Goal: Task Accomplishment & Management: Use online tool/utility

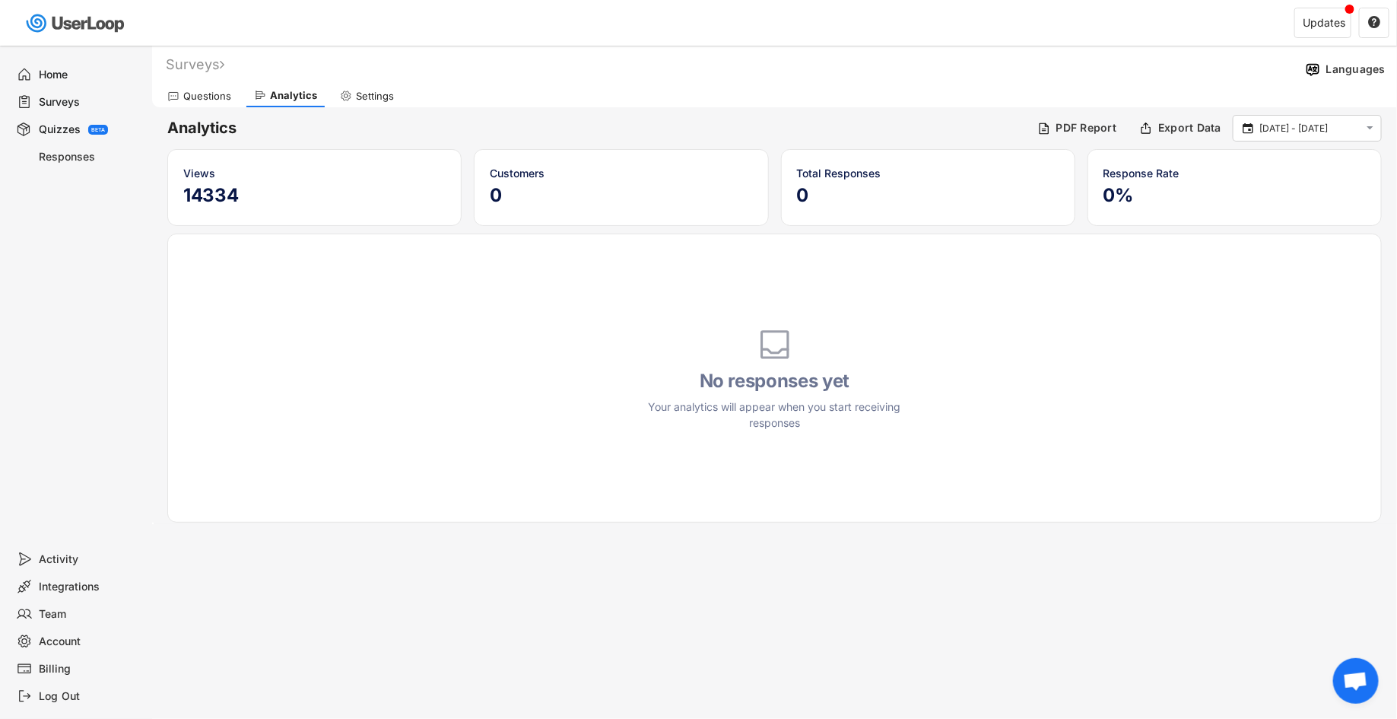
click at [73, 109] on div "Surveys" at bounding box center [78, 101] width 136 height 27
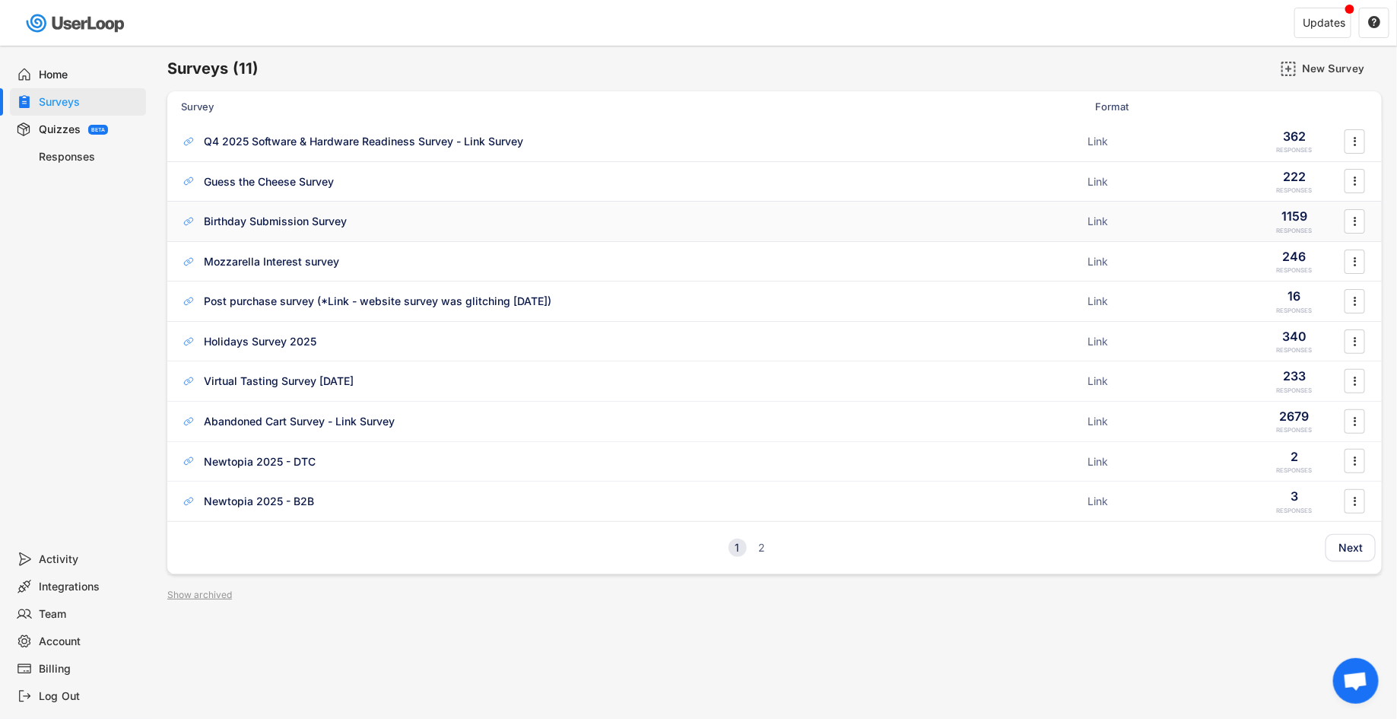
click at [322, 217] on div "Birthday Submission Survey" at bounding box center [275, 221] width 143 height 15
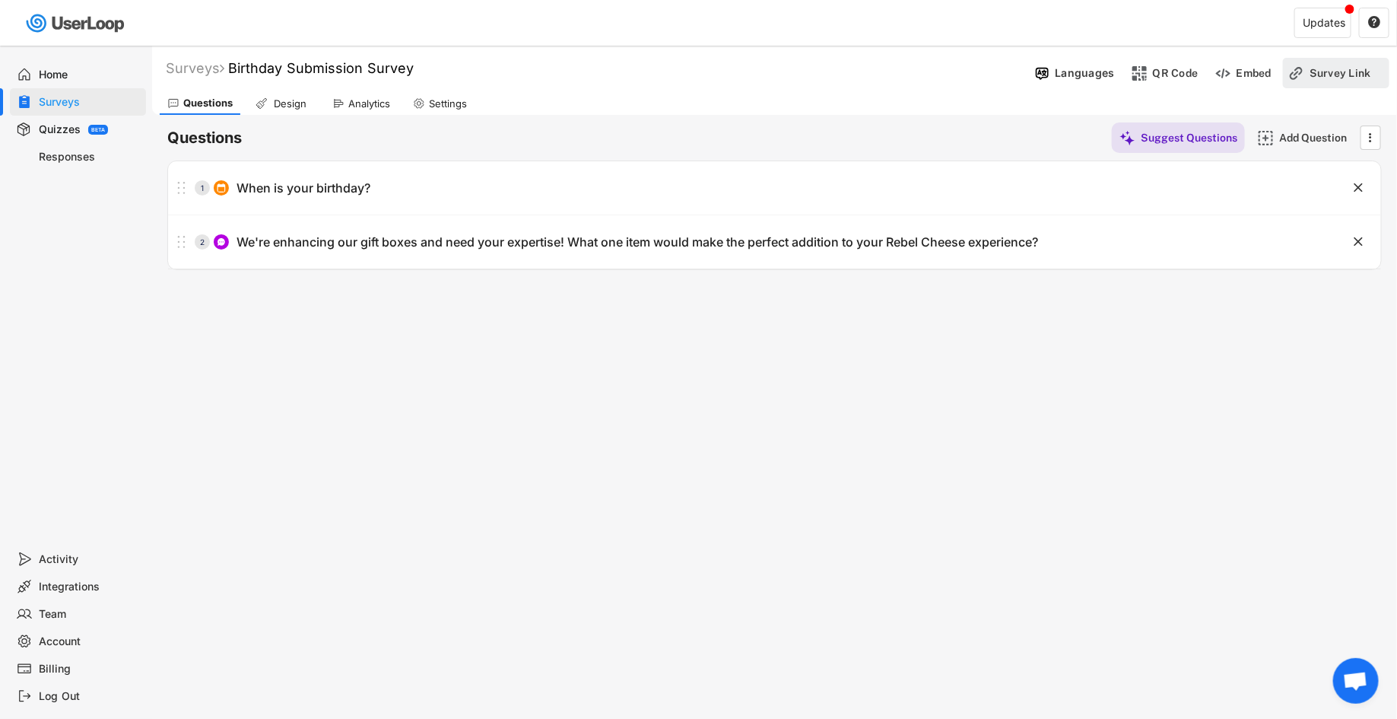
click at [1320, 75] on div "Survey Link" at bounding box center [1348, 73] width 76 height 14
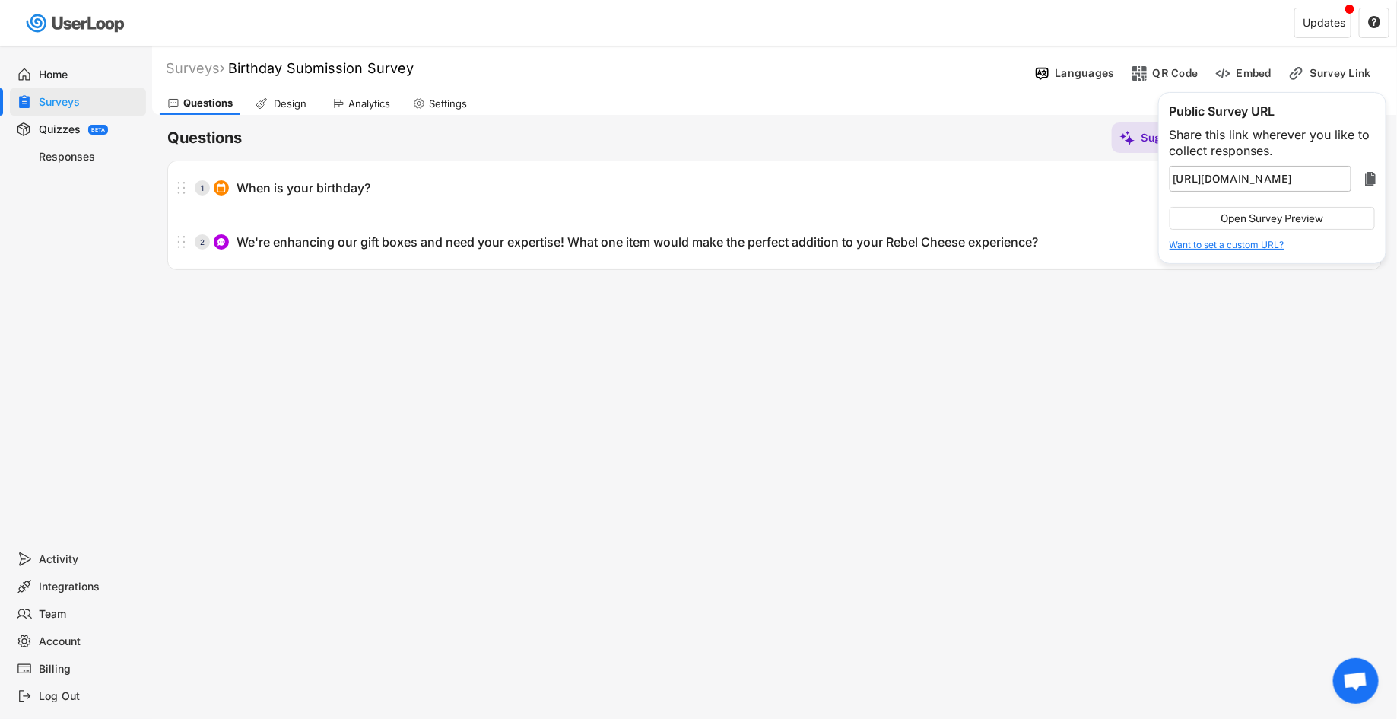
click at [1374, 178] on text "" at bounding box center [1370, 179] width 11 height 18
